Goal: Task Accomplishment & Management: Use online tool/utility

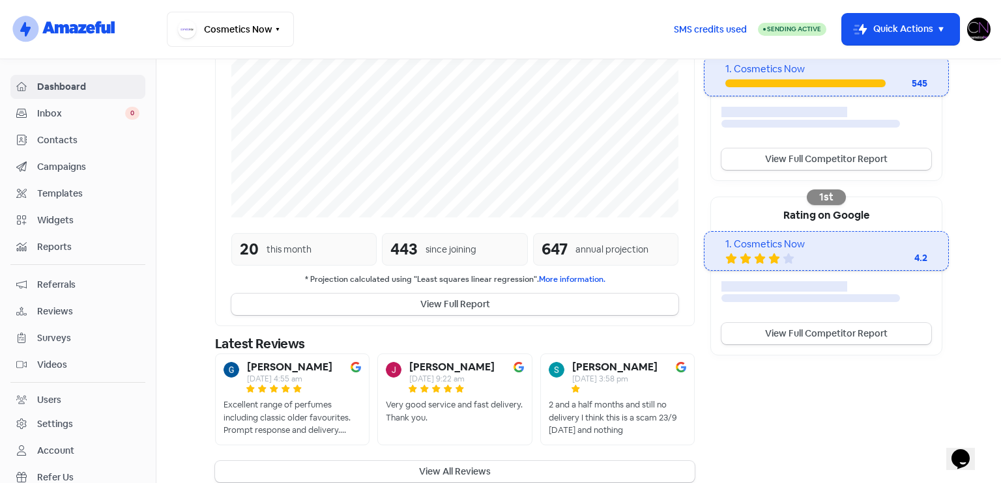
scroll to position [303, 0]
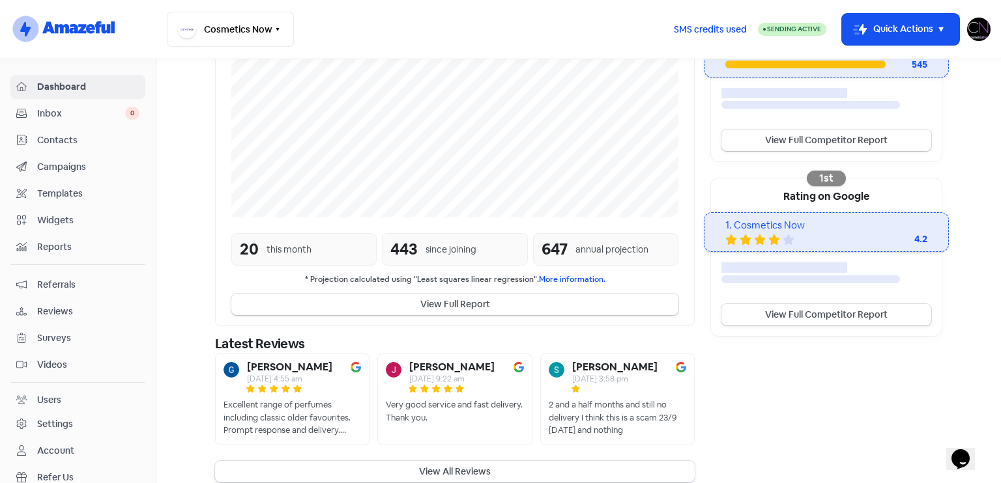
click at [89, 311] on span "Reviews" at bounding box center [88, 312] width 102 height 14
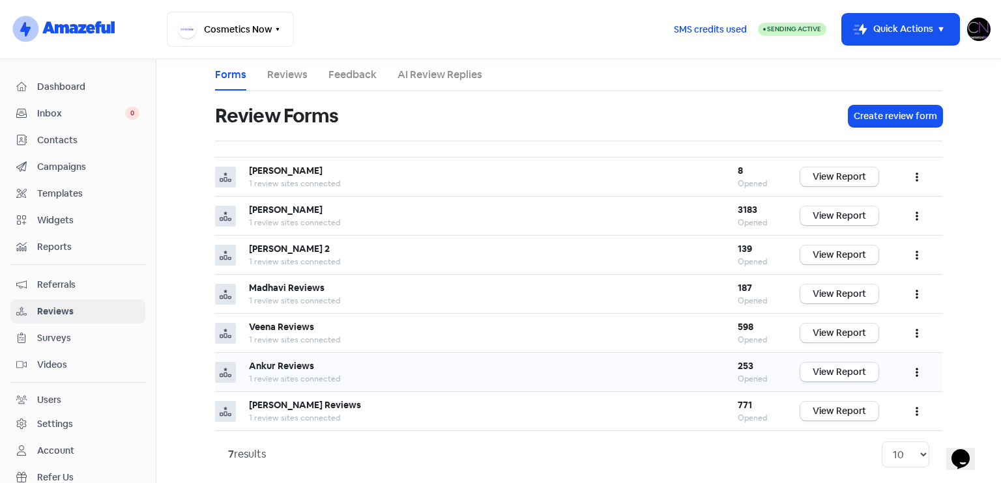
click at [831, 359] on td "View Report" at bounding box center [839, 372] width 104 height 39
click at [840, 363] on link "View Report" at bounding box center [839, 372] width 78 height 19
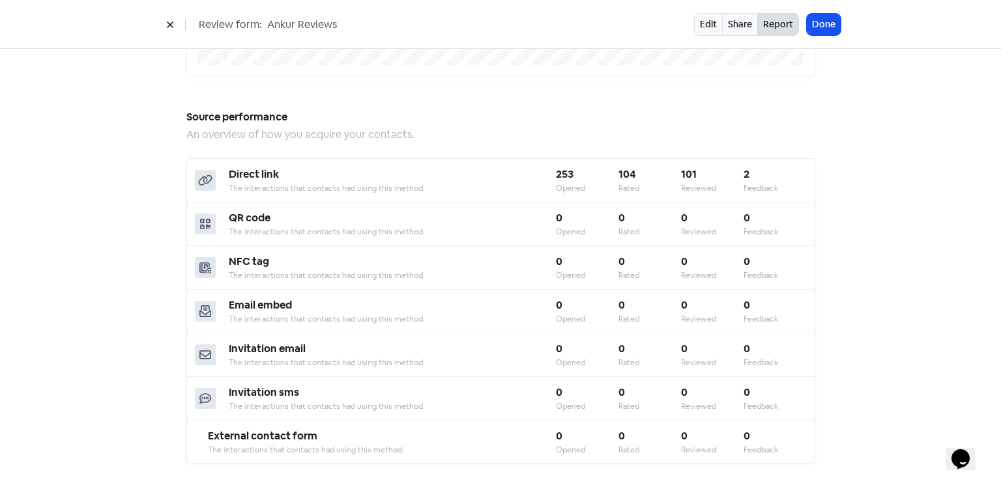
scroll to position [1141, 0]
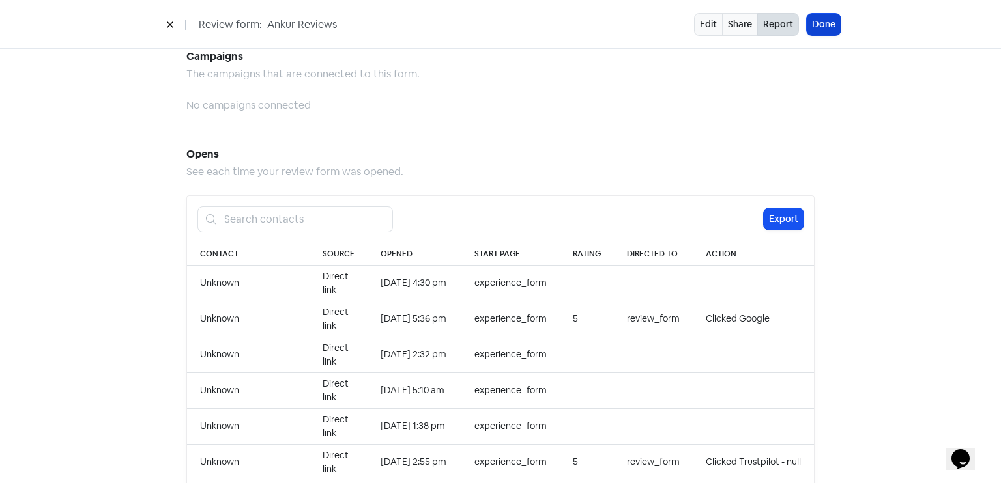
click at [836, 26] on button "Done" at bounding box center [823, 24] width 34 height 21
